Goal: Information Seeking & Learning: Check status

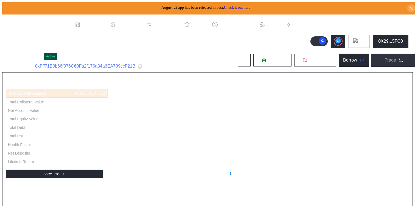
select select "*"
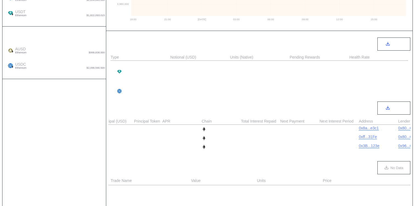
scroll to position [0, 282]
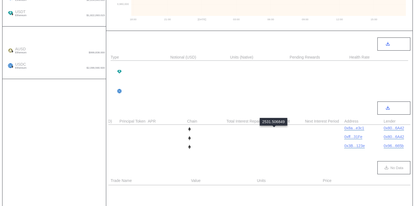
click at [272, 129] on div "2,531.507" at bounding box center [275, 129] width 21 height 4
click at [268, 140] on div "7,232.877" at bounding box center [275, 138] width 21 height 4
click at [270, 147] on div "6,136.987" at bounding box center [275, 147] width 21 height 4
